Goal: Navigation & Orientation: Find specific page/section

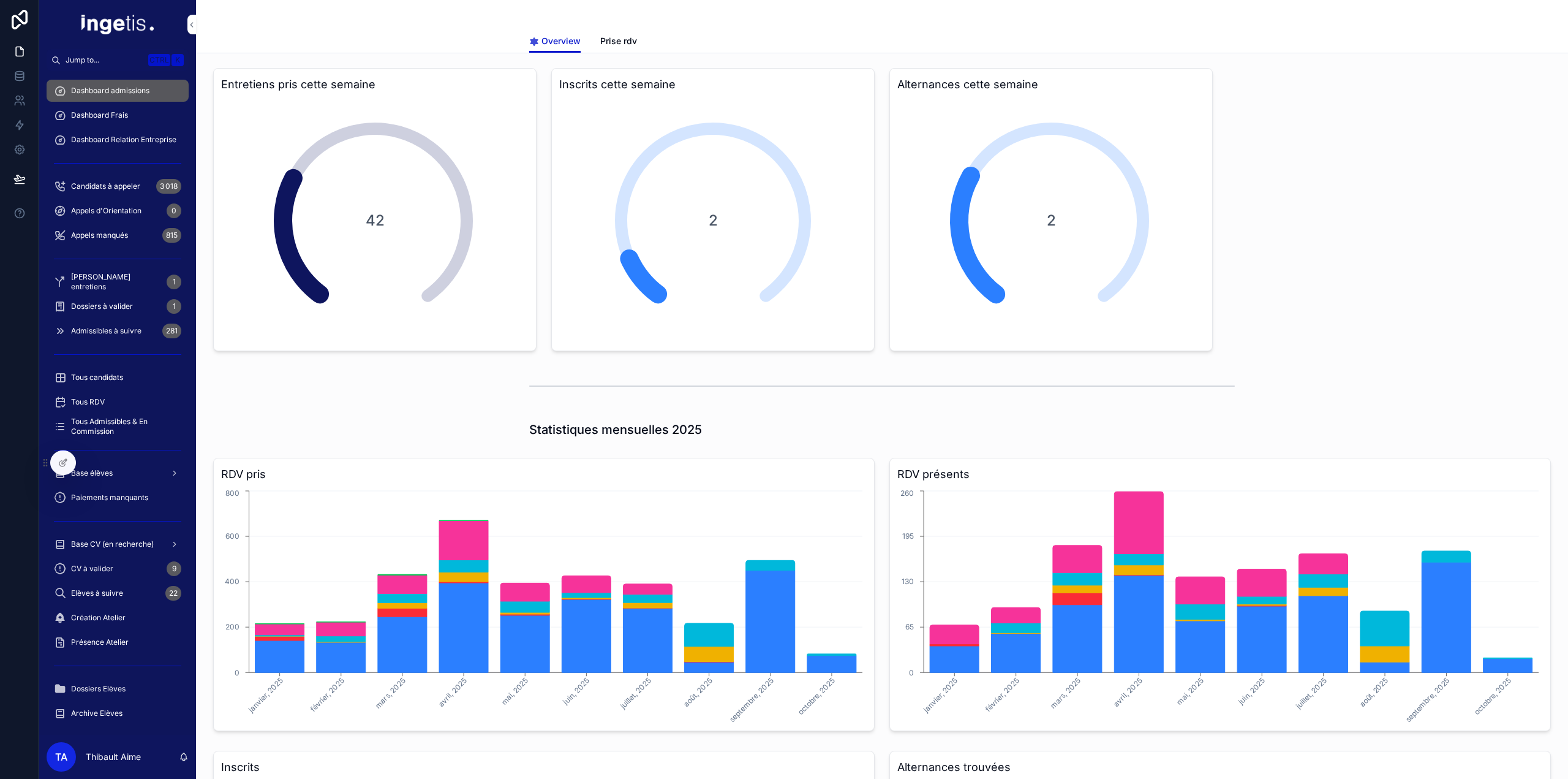
click at [83, 111] on span "Dashboard Frais" at bounding box center [100, 115] width 57 height 10
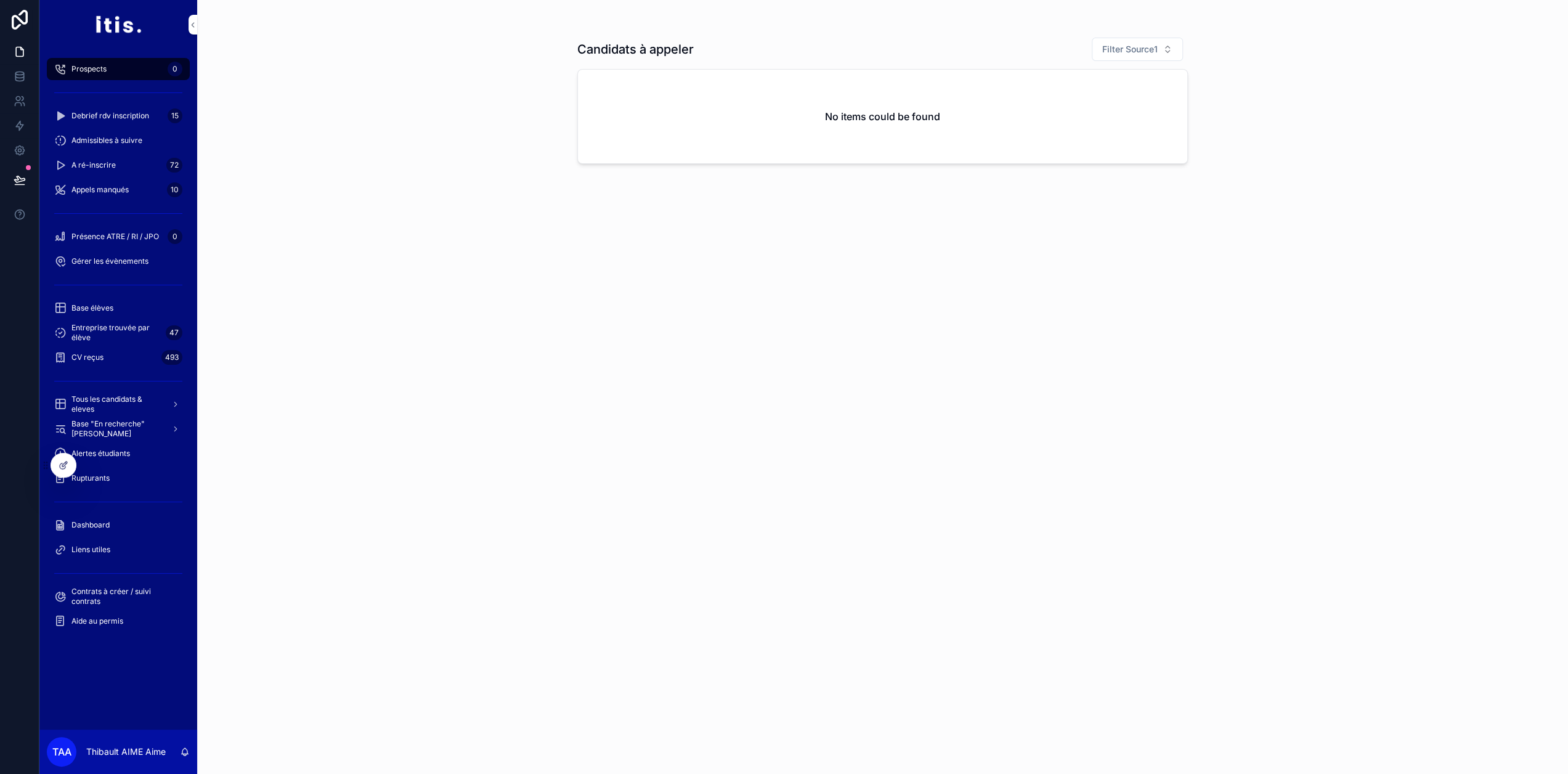
scroll to position [24, 0]
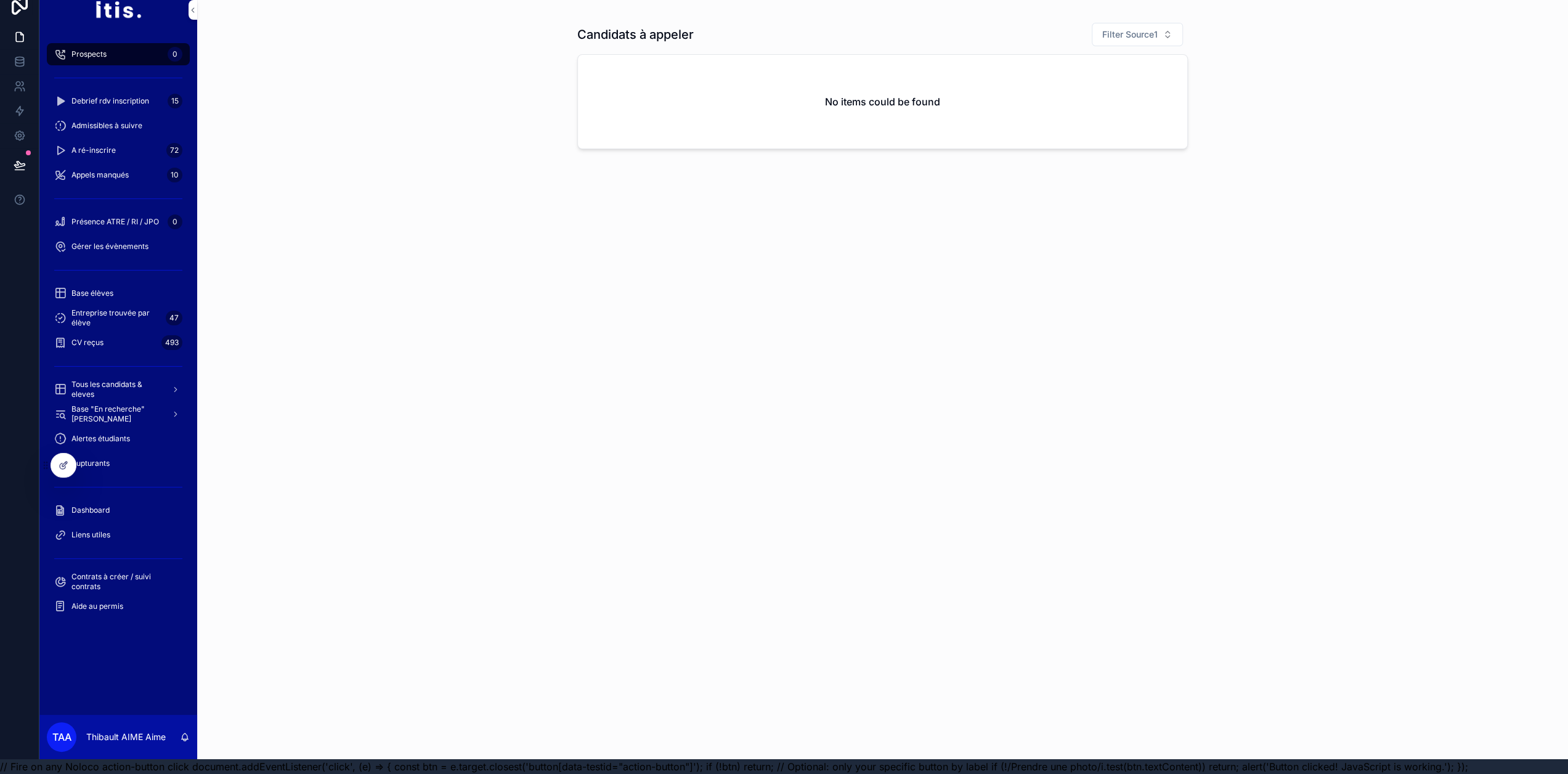
click at [91, 505] on span "Dashboard" at bounding box center [91, 510] width 38 height 10
